Goal: Navigation & Orientation: Find specific page/section

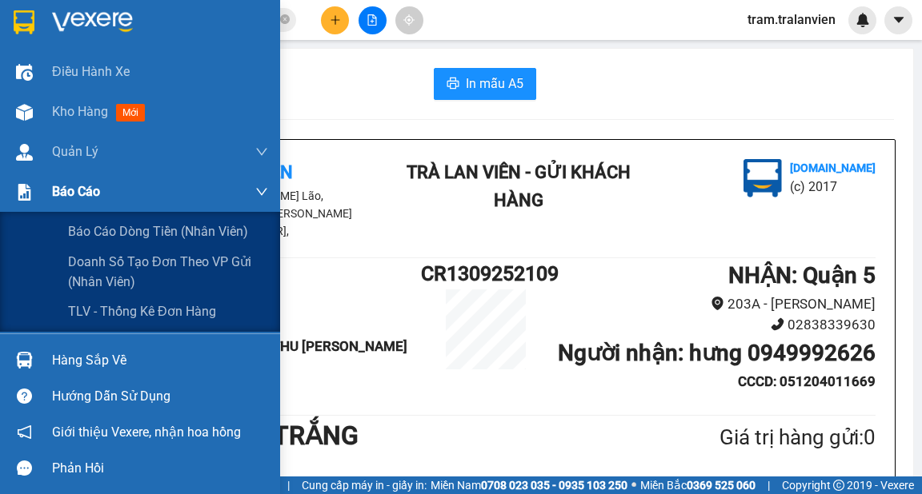
click at [74, 197] on span "Báo cáo" at bounding box center [76, 192] width 48 height 20
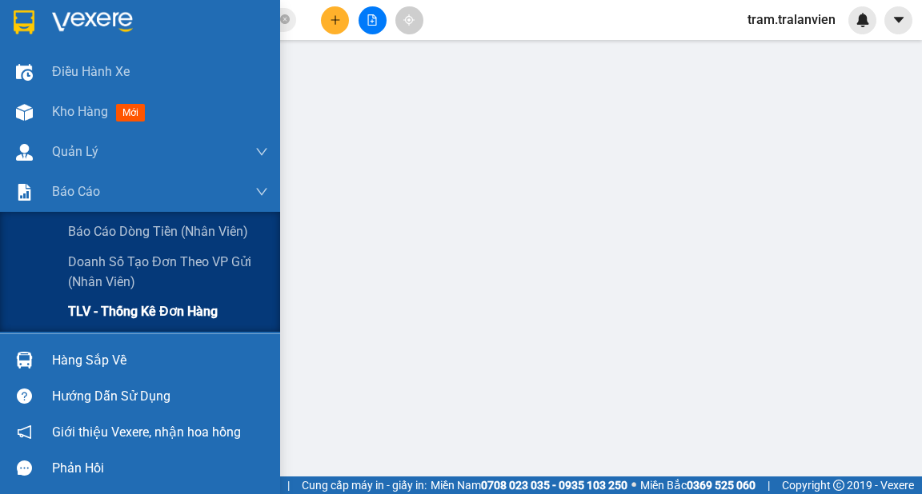
click at [114, 318] on span "TLV - Thống kê đơn hàng" at bounding box center [143, 312] width 150 height 20
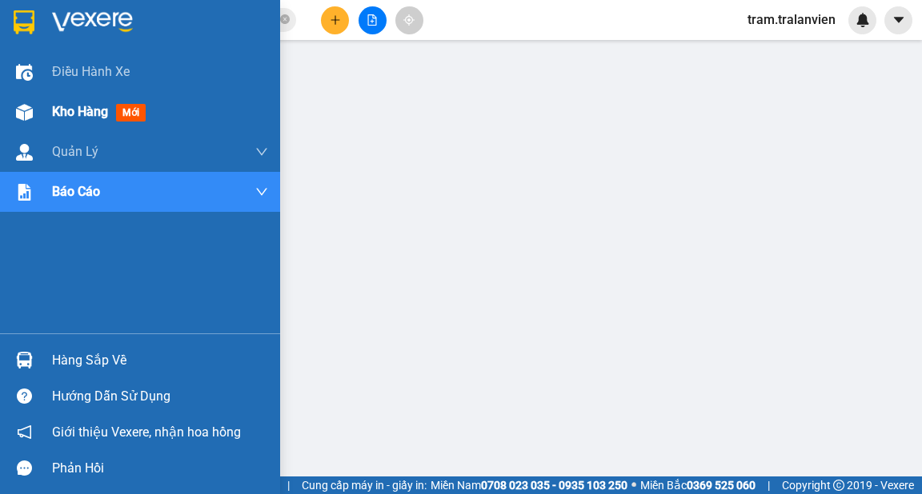
click at [85, 106] on span "Kho hàng" at bounding box center [80, 111] width 56 height 15
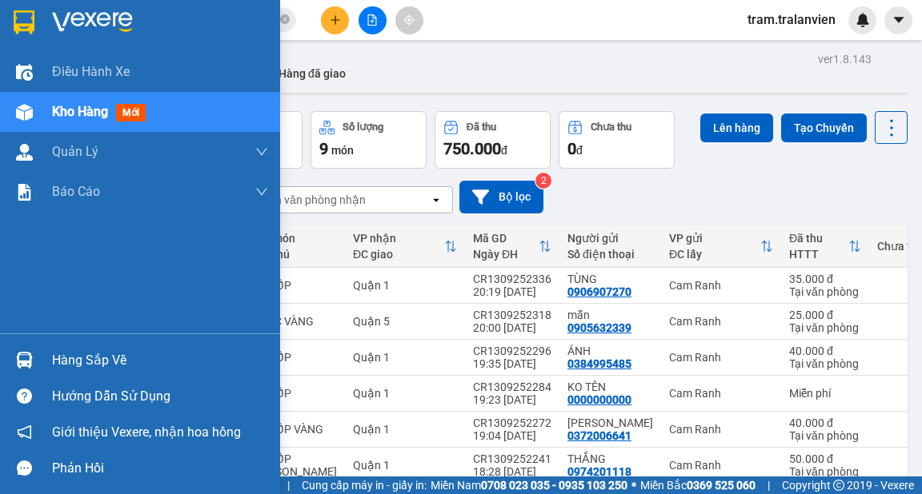
click at [108, 112] on span "Kho hàng" at bounding box center [80, 111] width 56 height 15
